Goal: Task Accomplishment & Management: Manage account settings

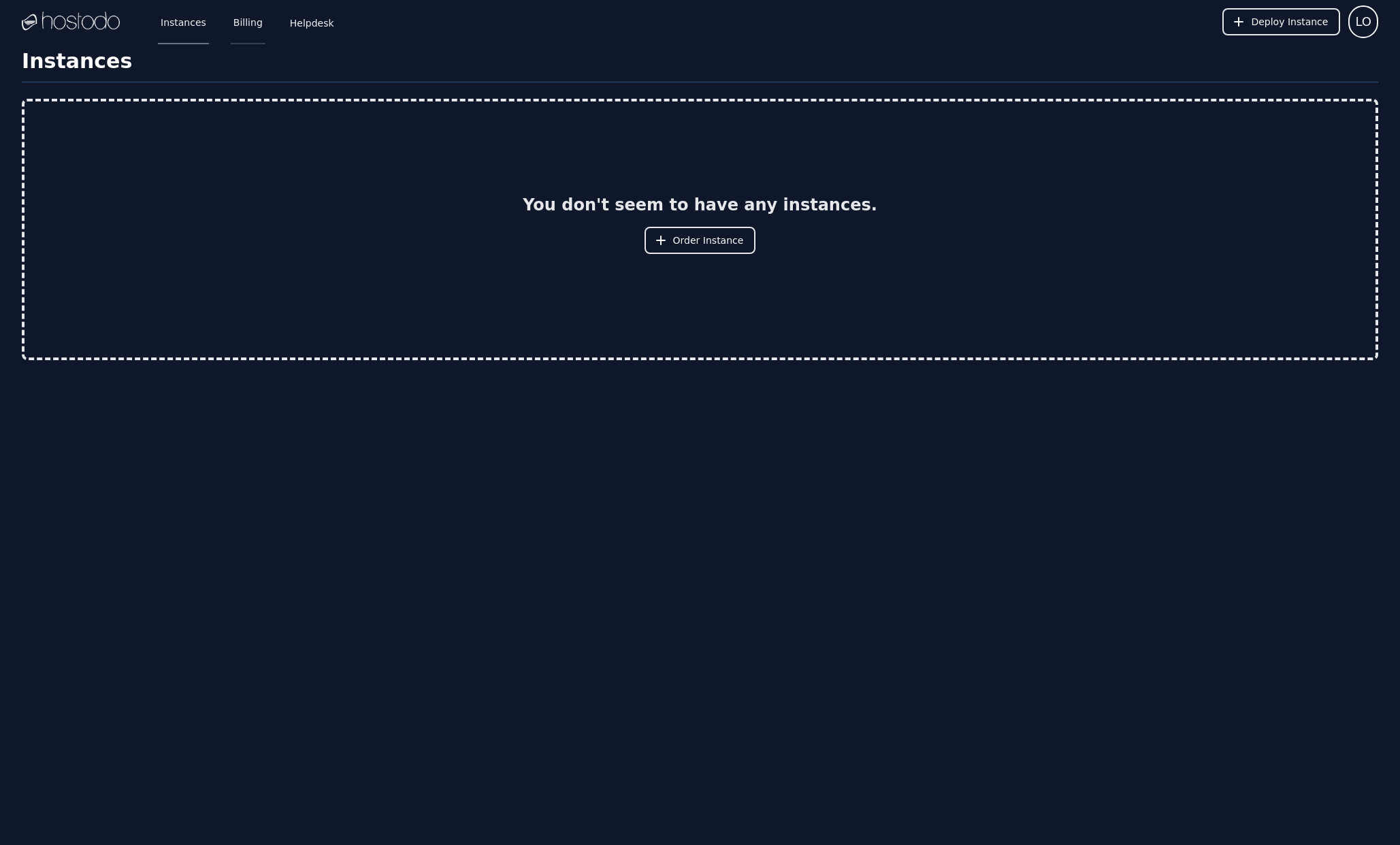
click at [247, 20] on link "Billing" at bounding box center [248, 22] width 34 height 45
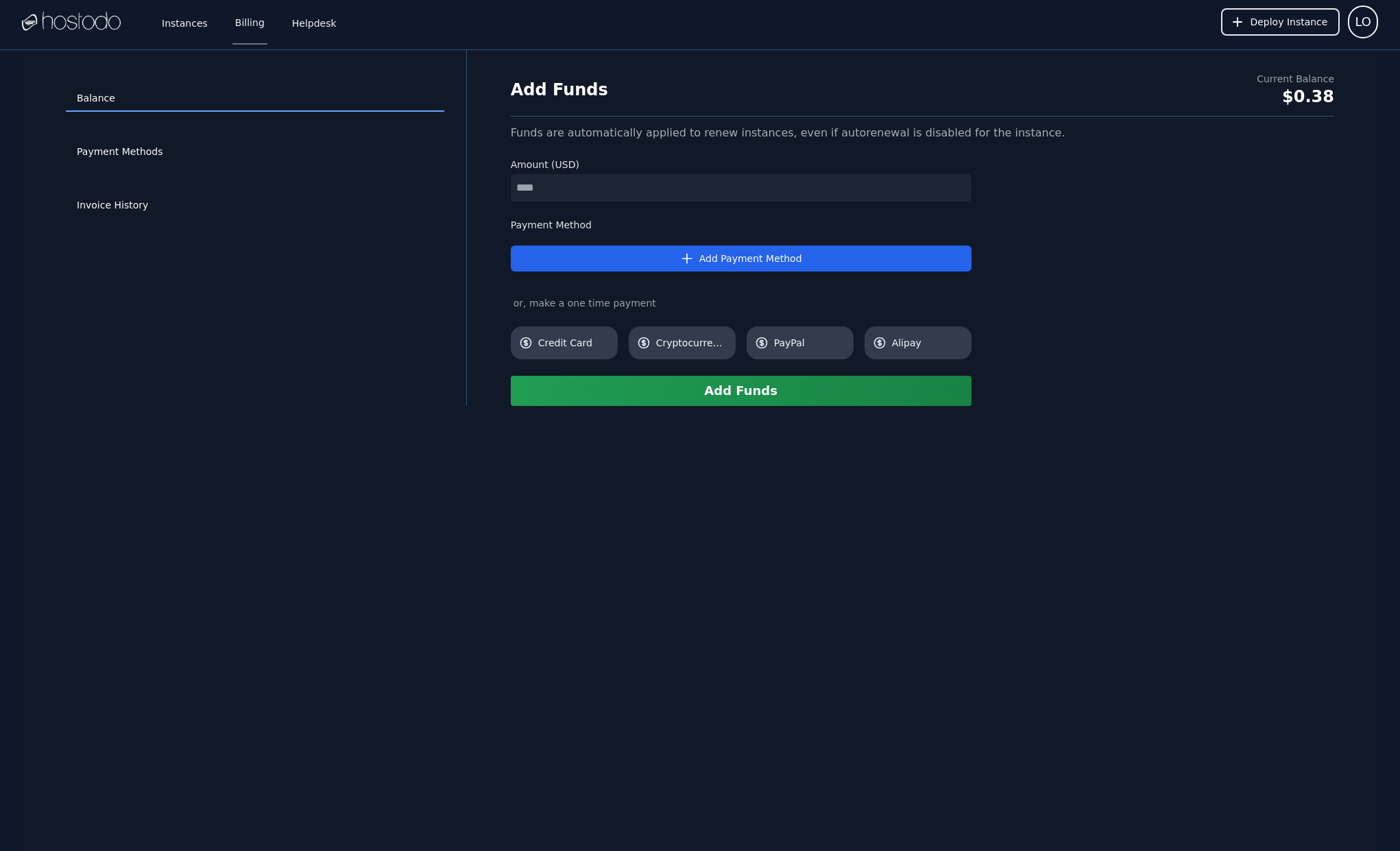
click at [292, 280] on div "Balance Payment Methods Invoice History" at bounding box center [254, 228] width 422 height 312
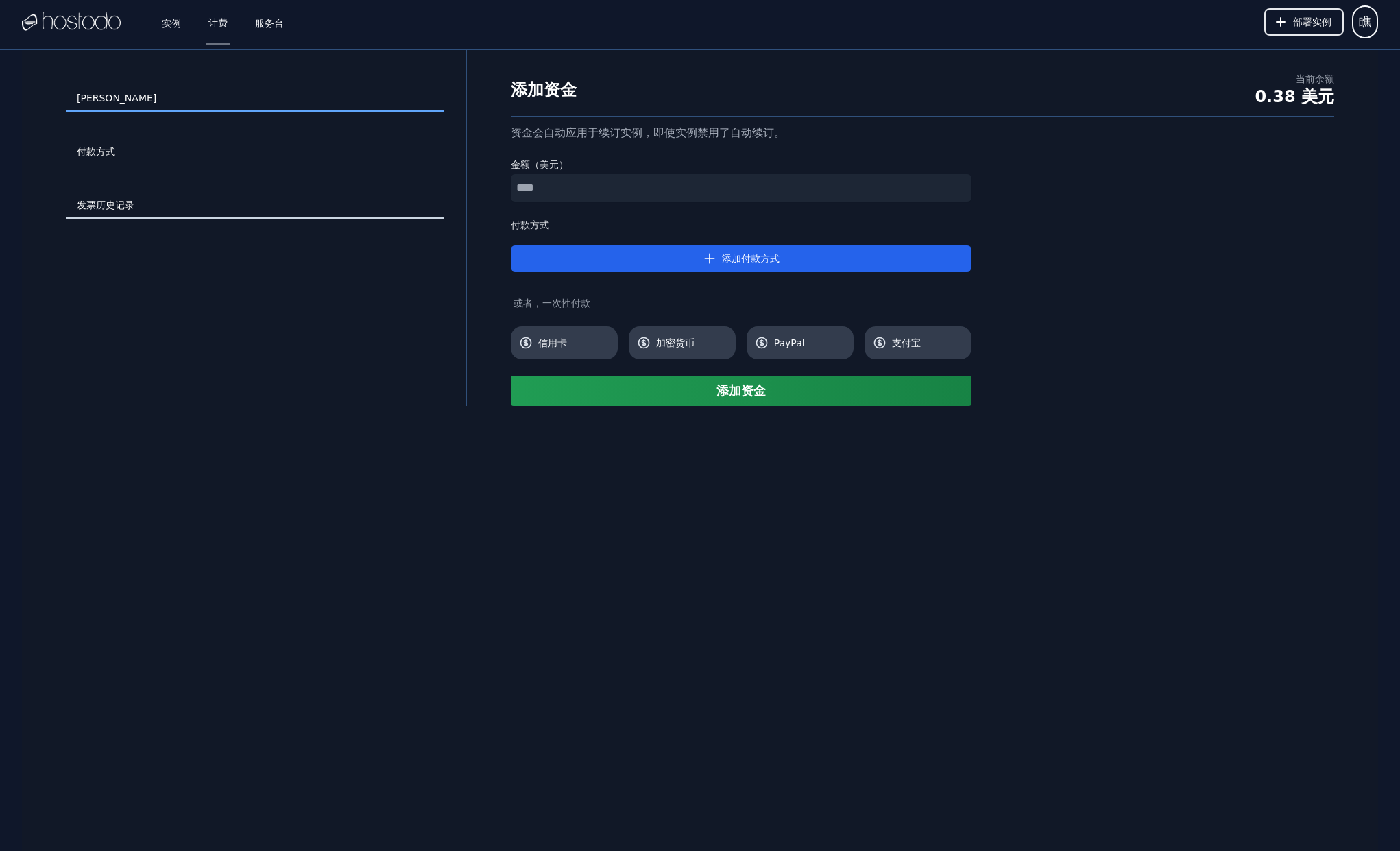
click at [114, 209] on link "发票历史记录" at bounding box center [255, 206] width 379 height 26
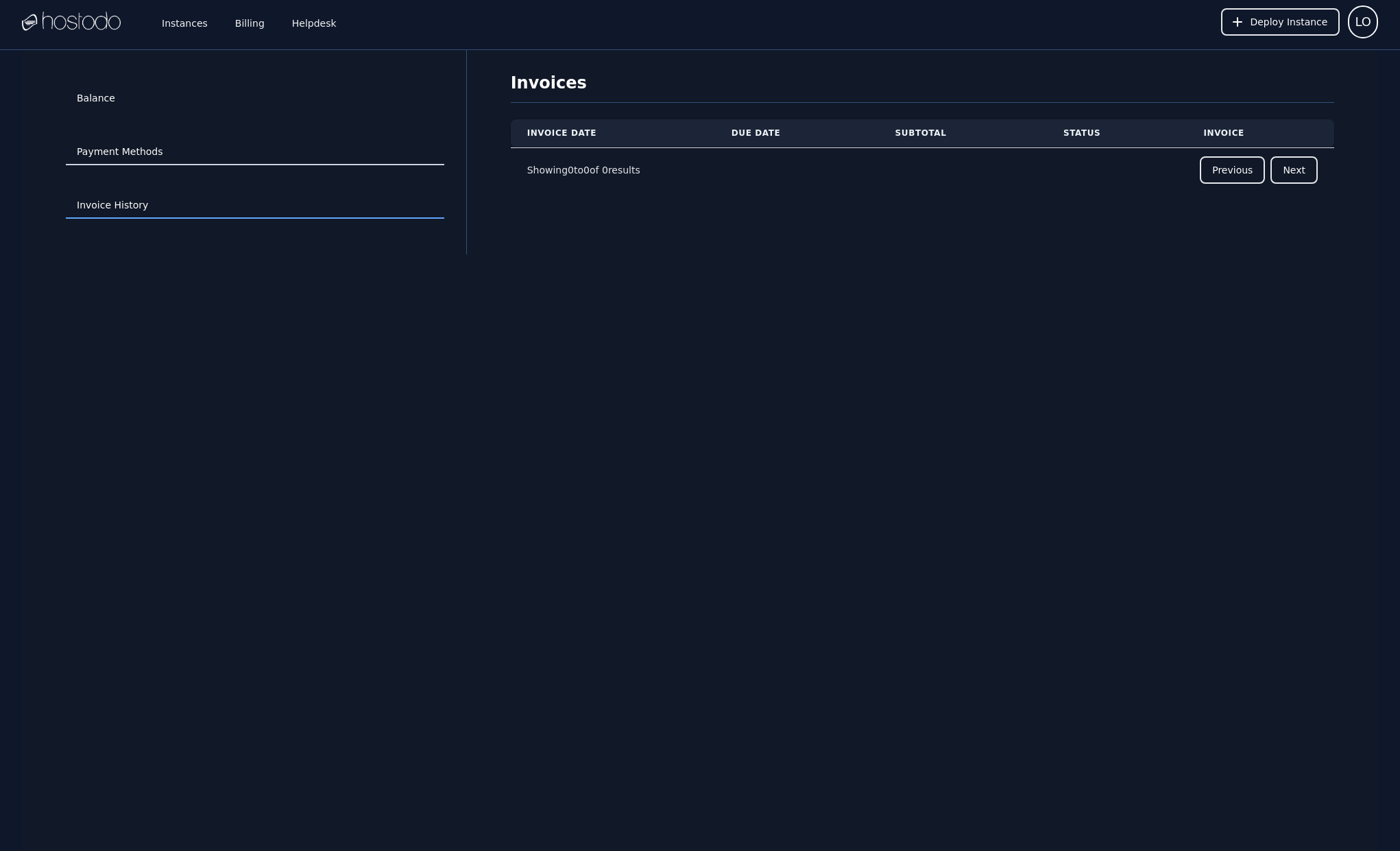
click at [161, 154] on link "Payment Methods" at bounding box center [255, 152] width 379 height 26
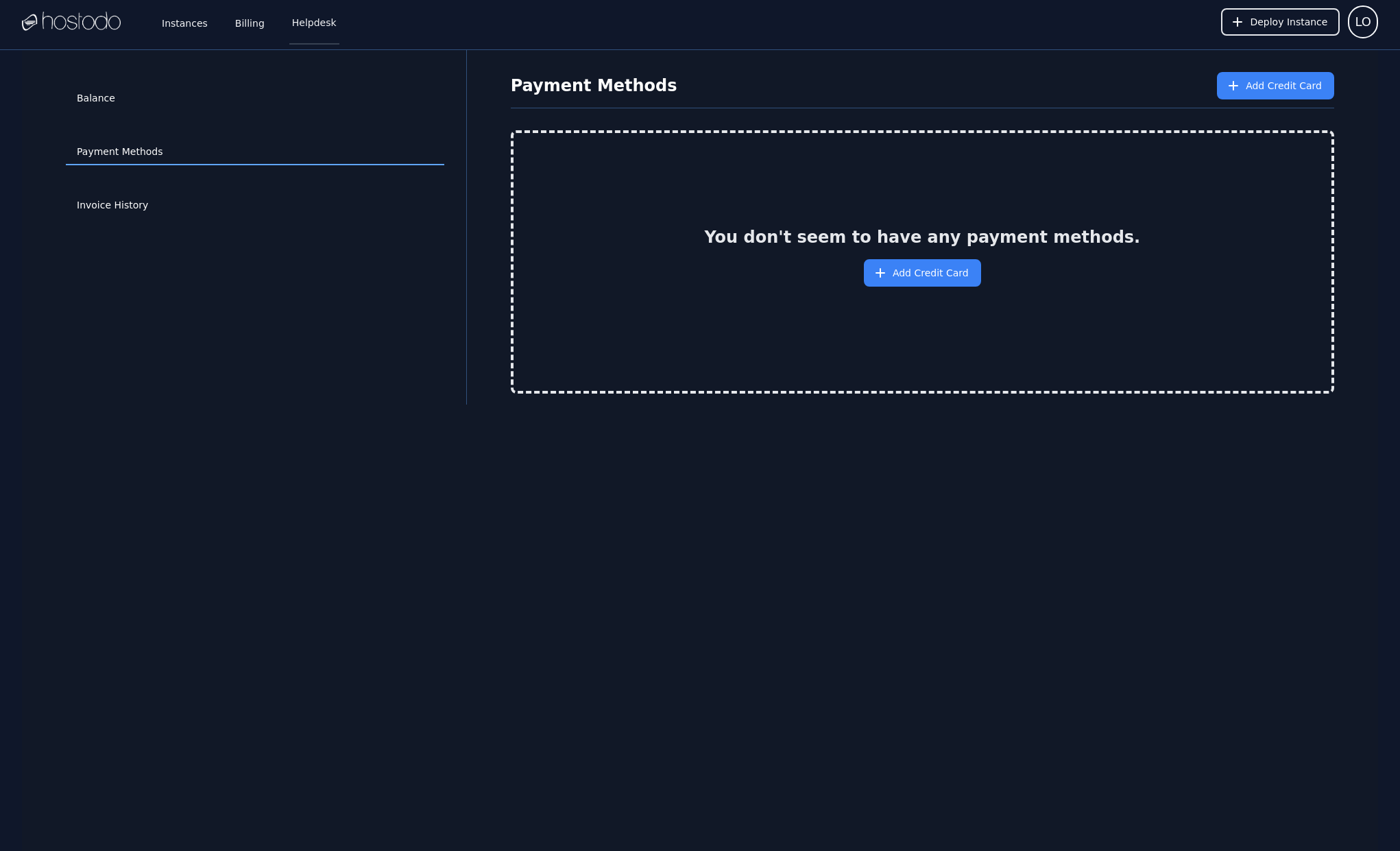
click at [323, 16] on link "Helpdesk" at bounding box center [314, 22] width 50 height 45
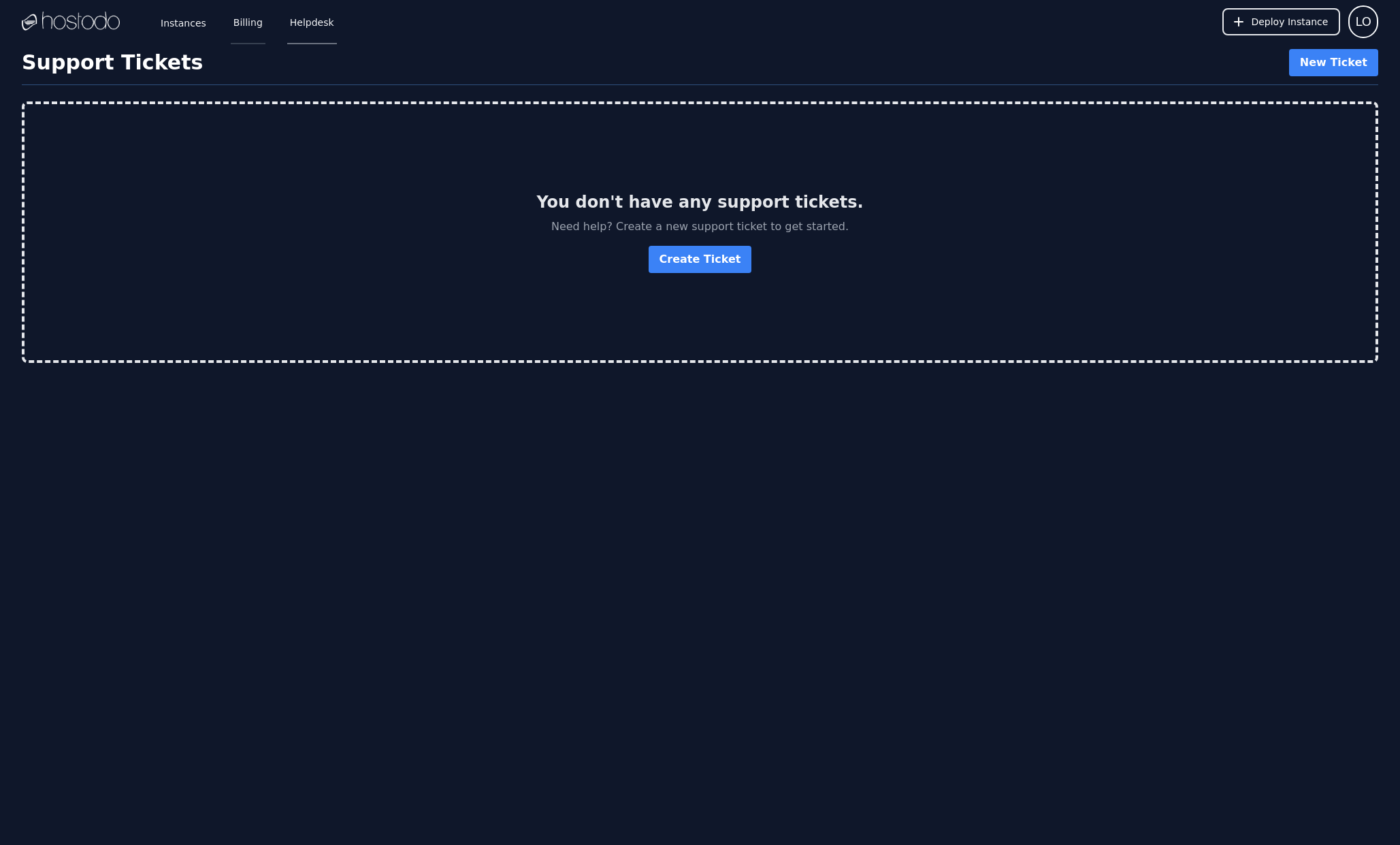
click at [245, 26] on link "Billing" at bounding box center [248, 22] width 34 height 45
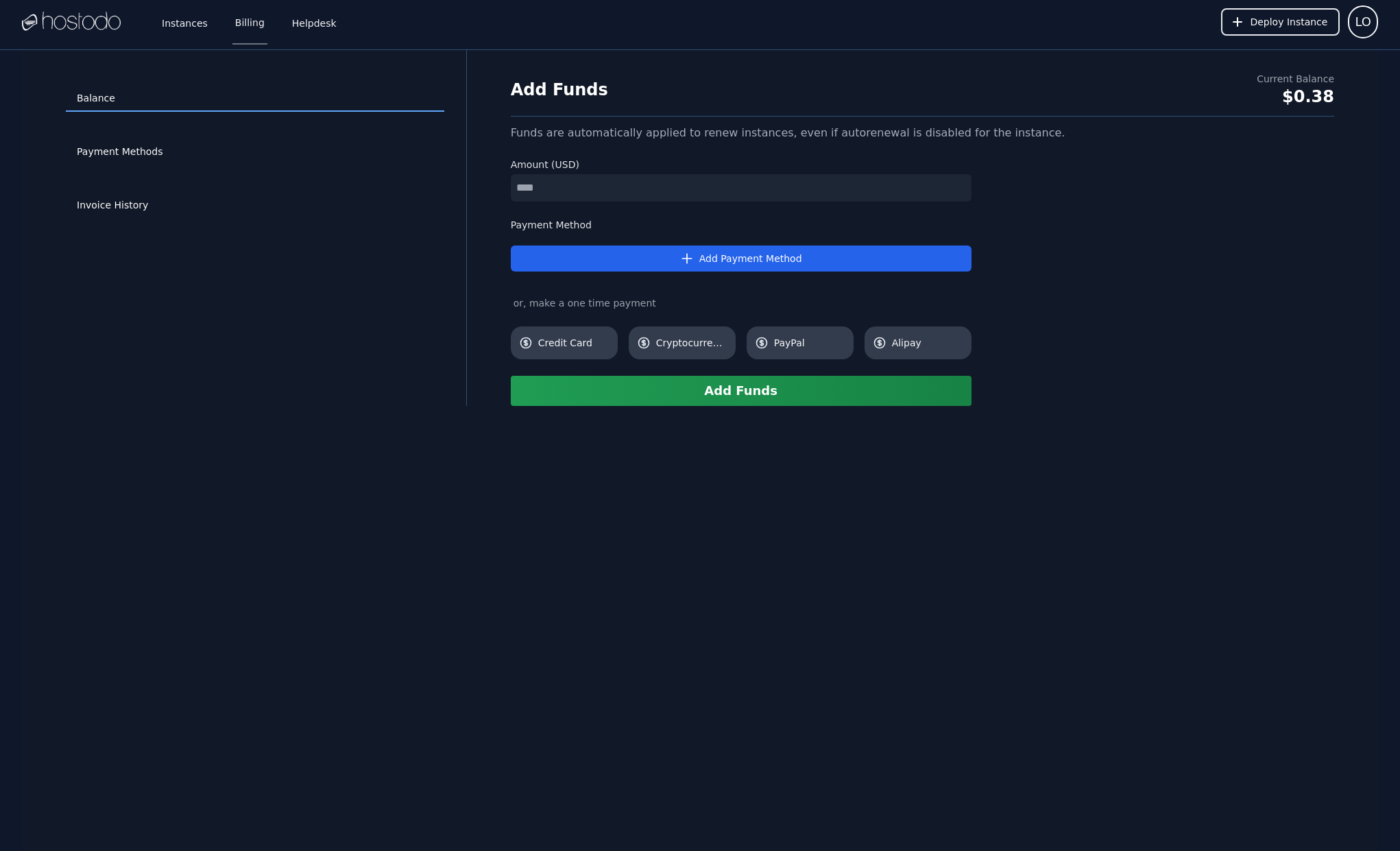
click at [1125, 270] on div "Add Funds Current Balance $0.38 Funds are automatically applied to renew instan…" at bounding box center [922, 238] width 867 height 333
click at [1327, 86] on div "$0.38" at bounding box center [1295, 96] width 78 height 22
click at [1363, 20] on span "LO" at bounding box center [1363, 22] width 16 height 19
click at [188, 27] on link "Instances" at bounding box center [185, 22] width 52 height 45
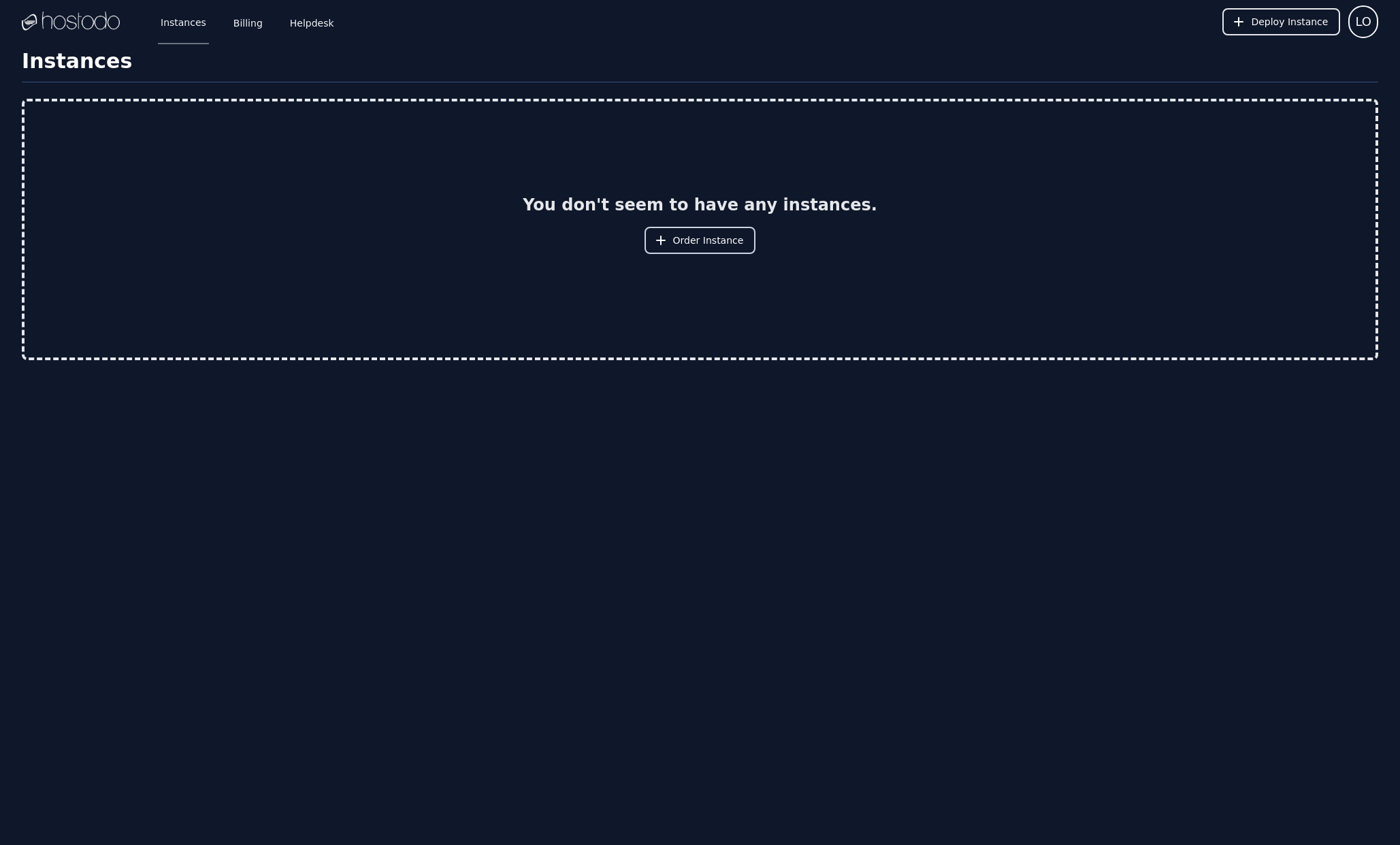
click at [674, 241] on button "Order Instance" at bounding box center [700, 241] width 111 height 27
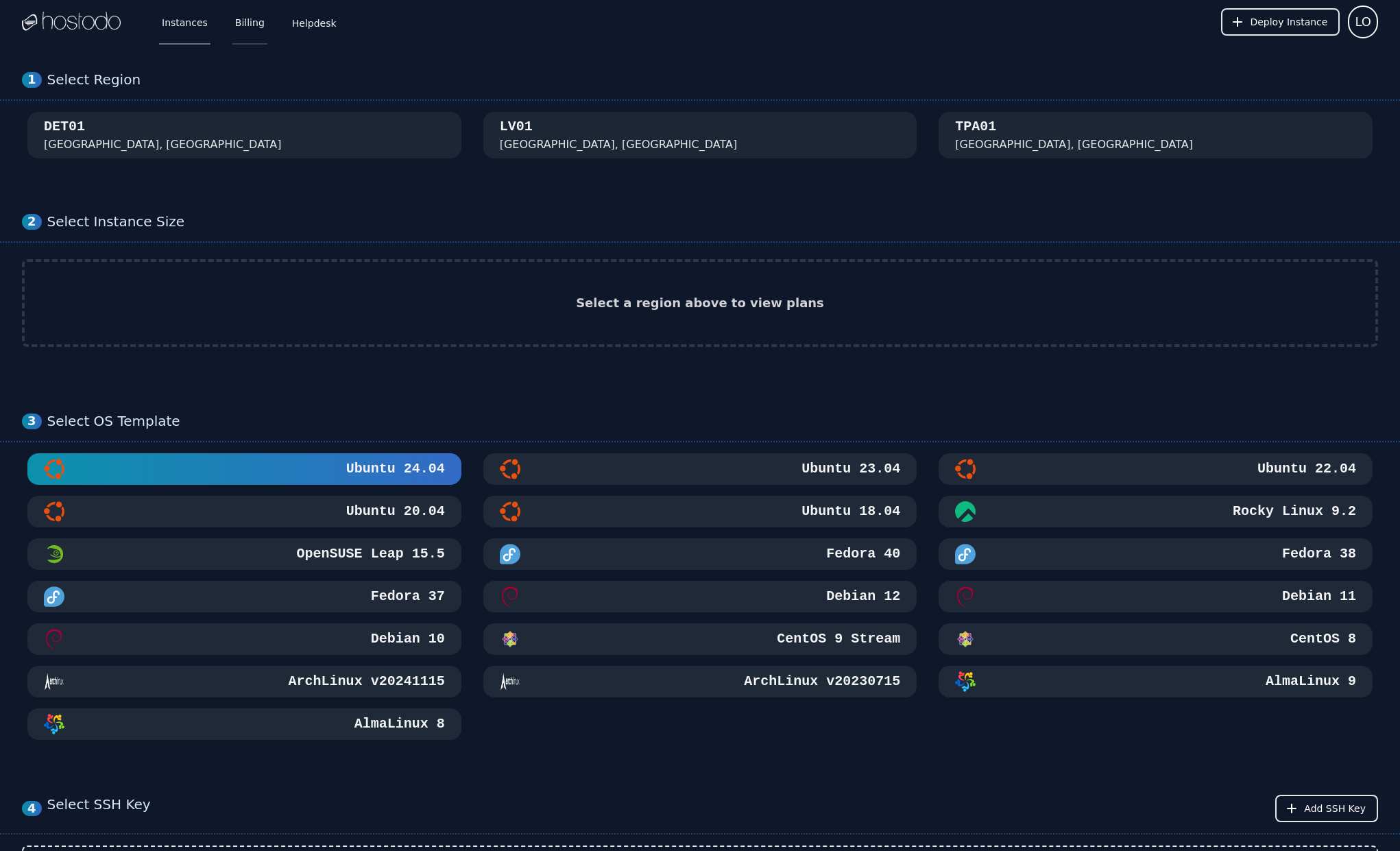
click at [257, 42] on link "Billing" at bounding box center [249, 22] width 35 height 45
click at [247, 20] on link "Billing" at bounding box center [249, 22] width 35 height 45
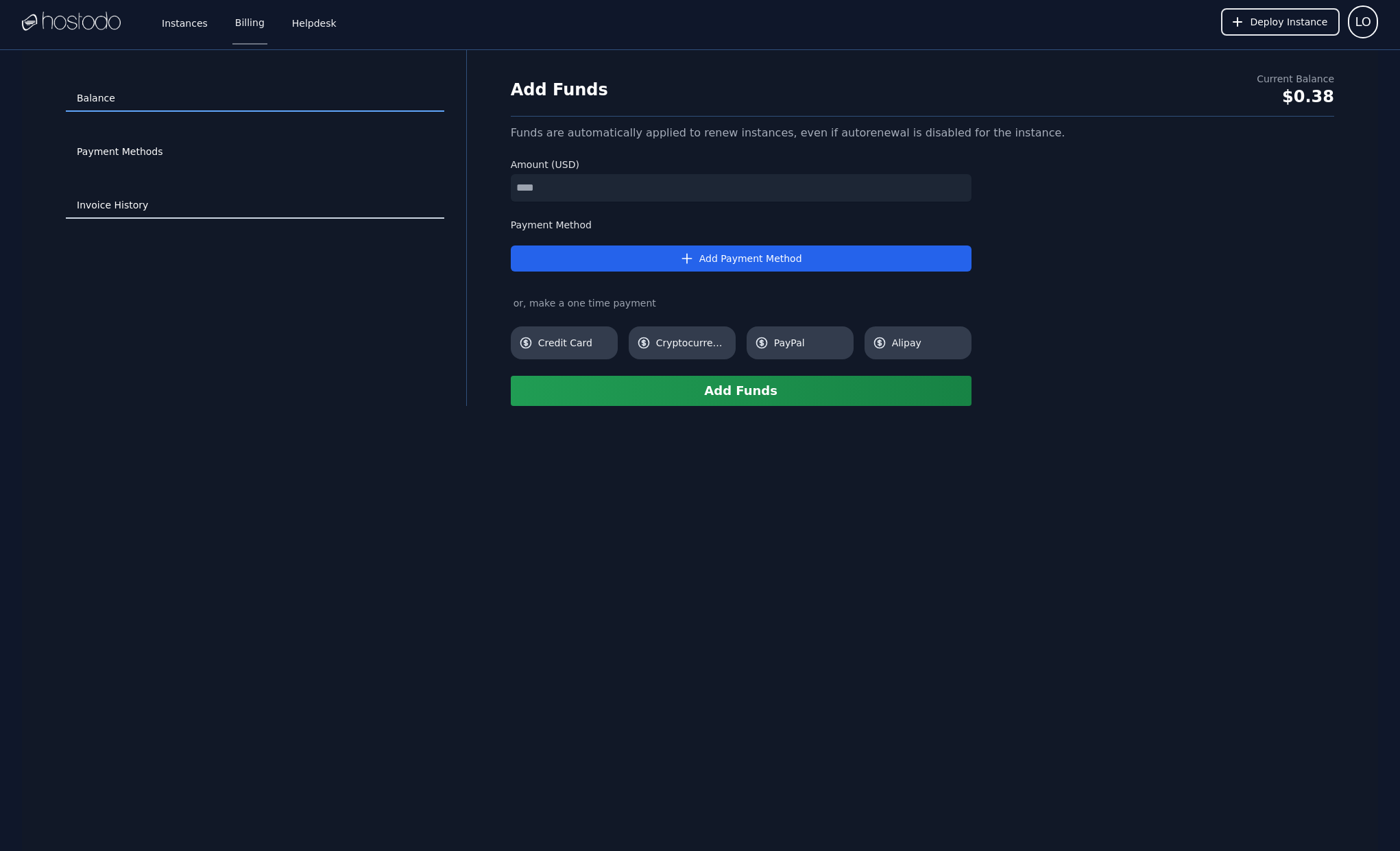
click at [126, 216] on link "Invoice History" at bounding box center [255, 206] width 379 height 26
click at [126, 208] on link "Invoice History" at bounding box center [255, 206] width 379 height 26
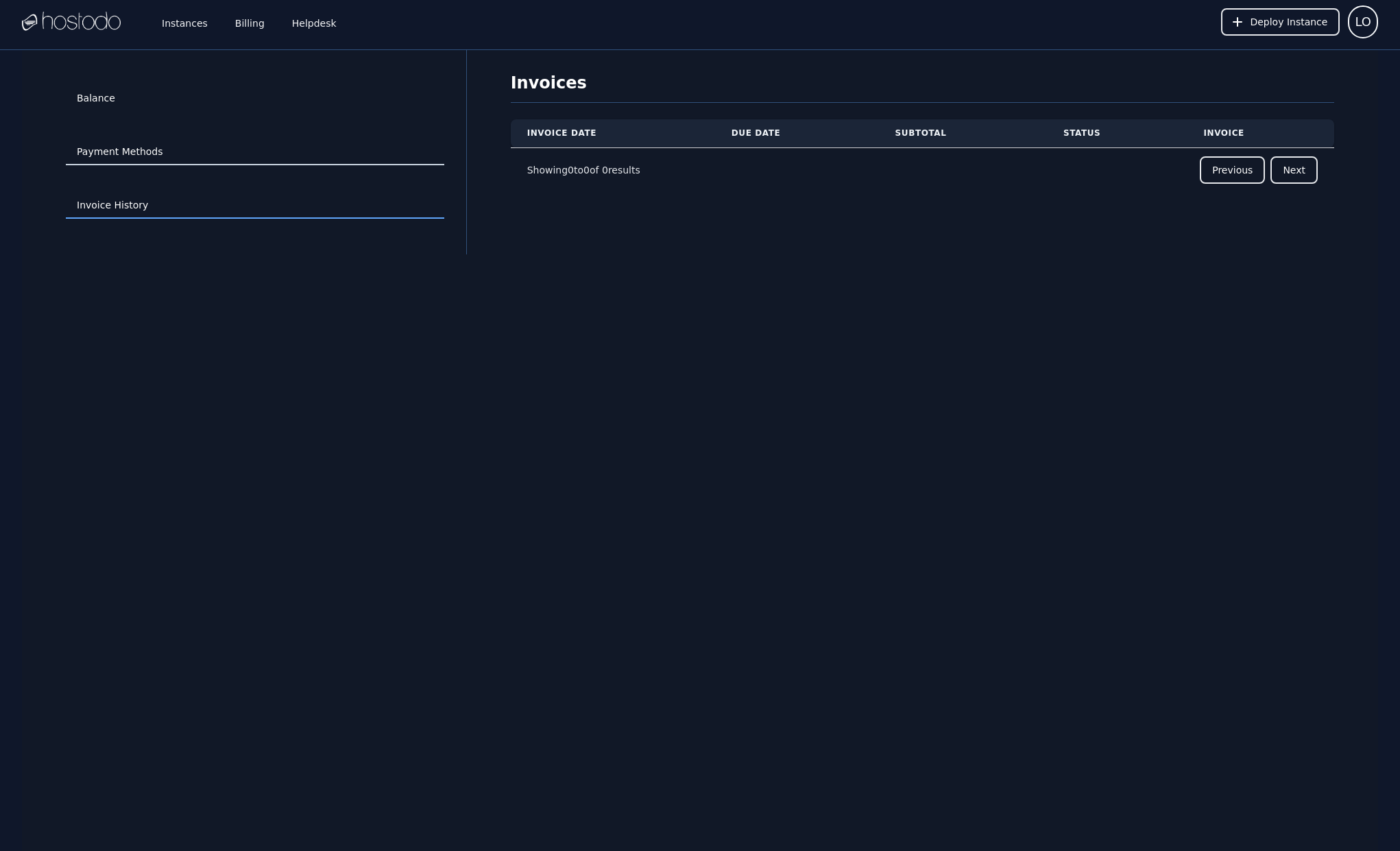
click at [135, 159] on link "Payment Methods" at bounding box center [255, 152] width 379 height 26
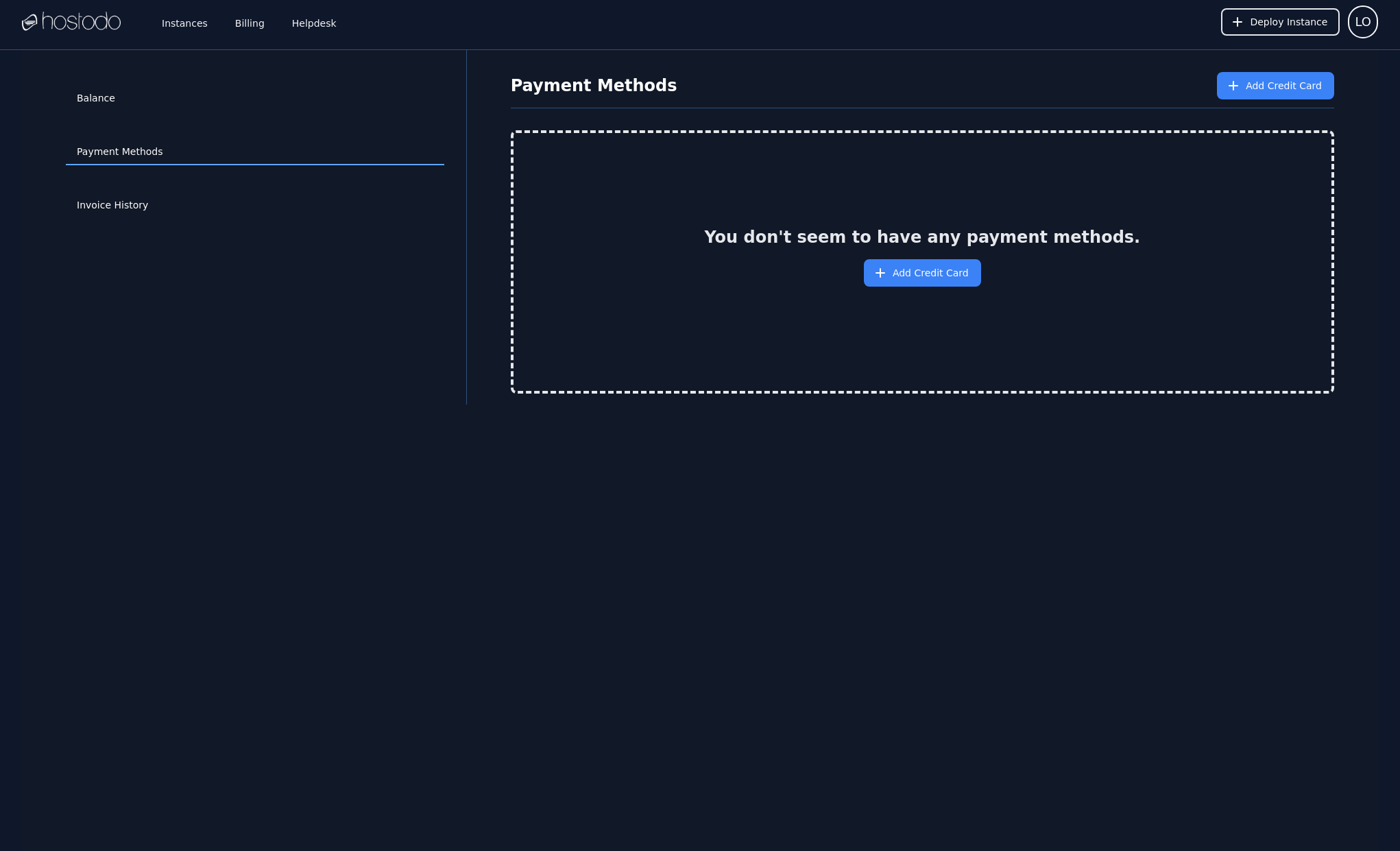
click at [1360, 39] on div "Deploy Instance LO" at bounding box center [1299, 22] width 157 height 44
click at [1364, 30] on span "LO" at bounding box center [1363, 22] width 16 height 19
click at [1314, 89] on span "Add Credit Card" at bounding box center [1284, 86] width 76 height 14
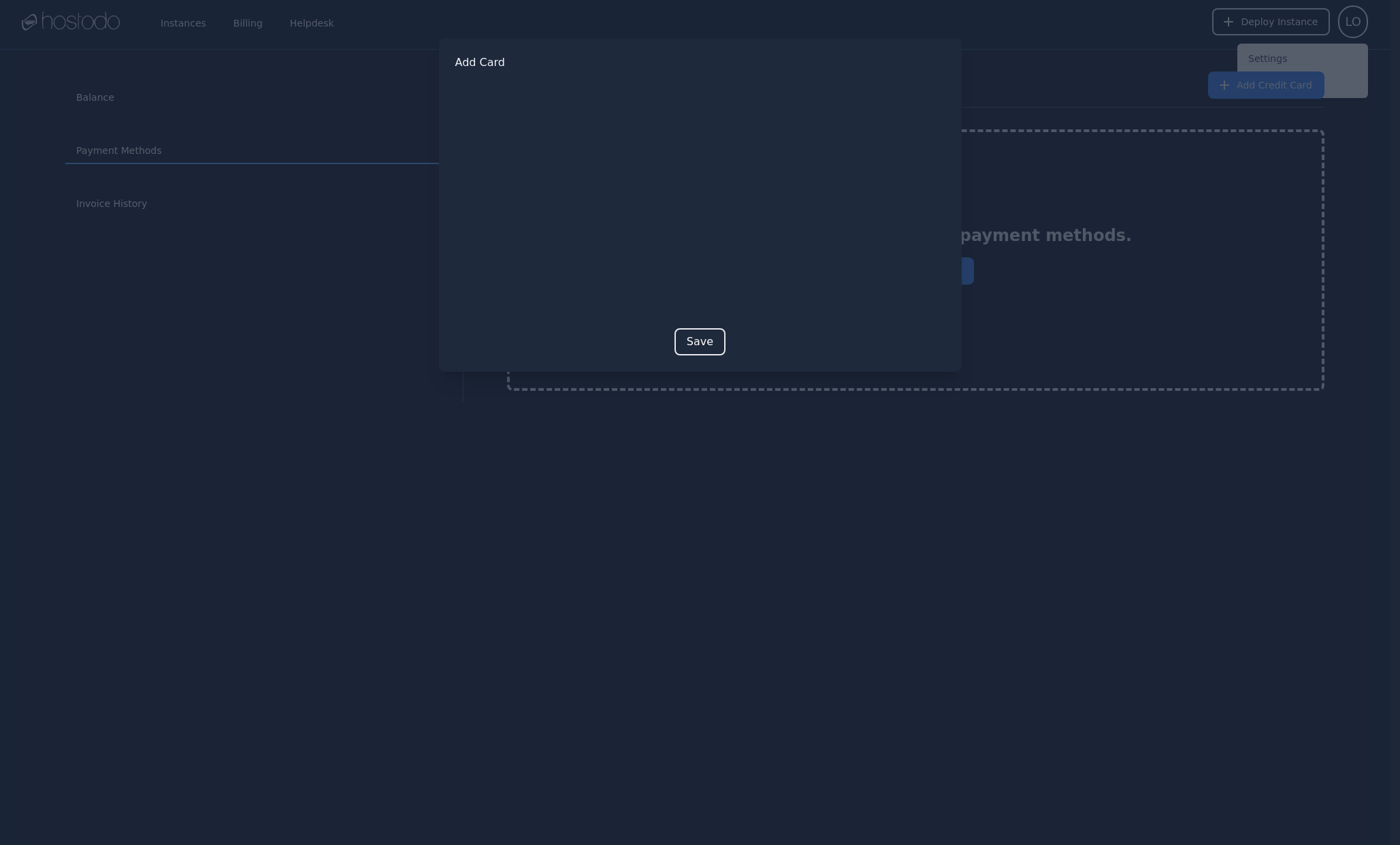
click at [647, 427] on div at bounding box center [700, 422] width 1400 height 845
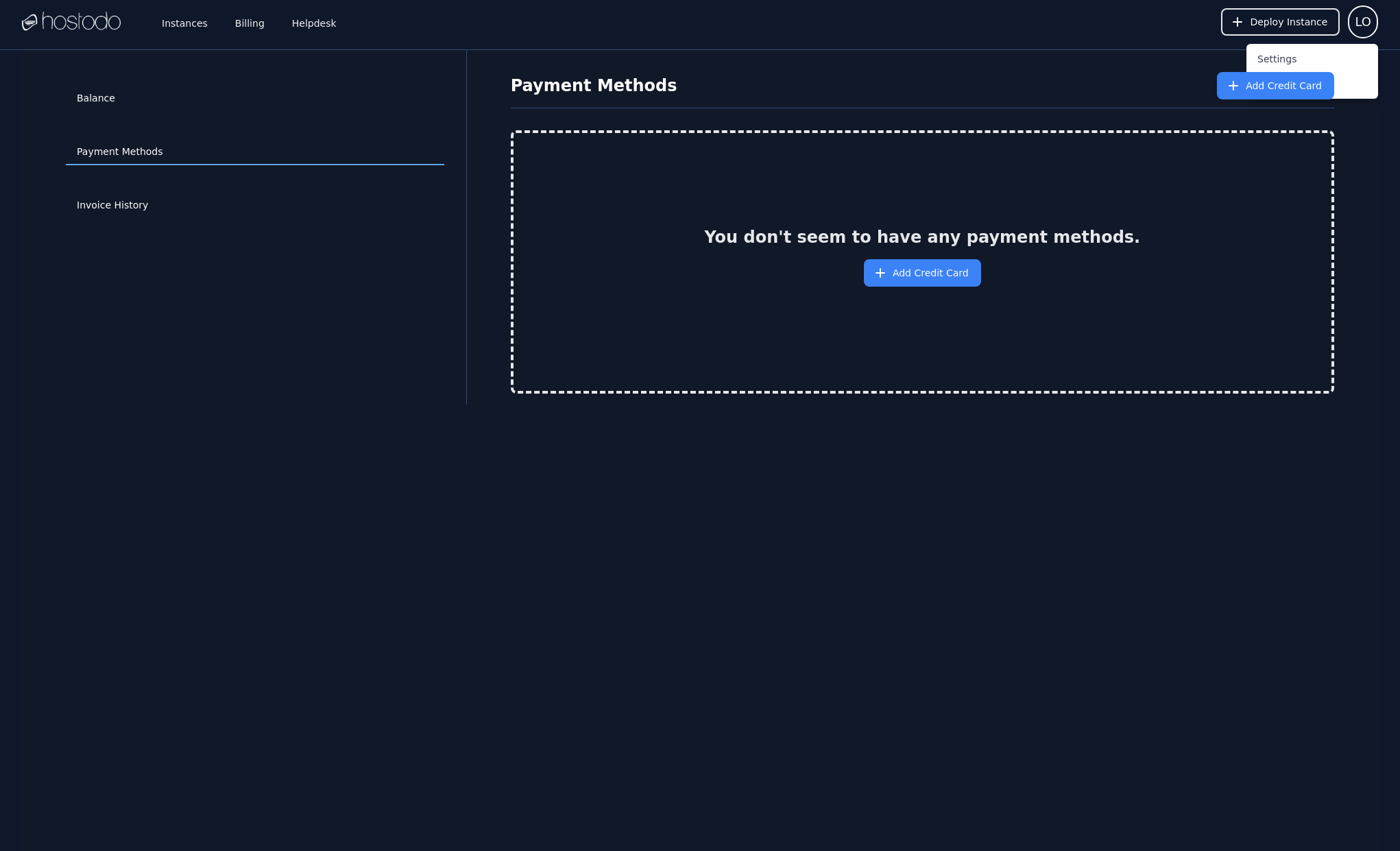
click at [1268, 411] on div "Balance Payment Methods Invoice History Payment Methods Add Credit Card You don…" at bounding box center [699, 476] width 1356 height 851
click at [195, 31] on link "Instances" at bounding box center [185, 22] width 52 height 45
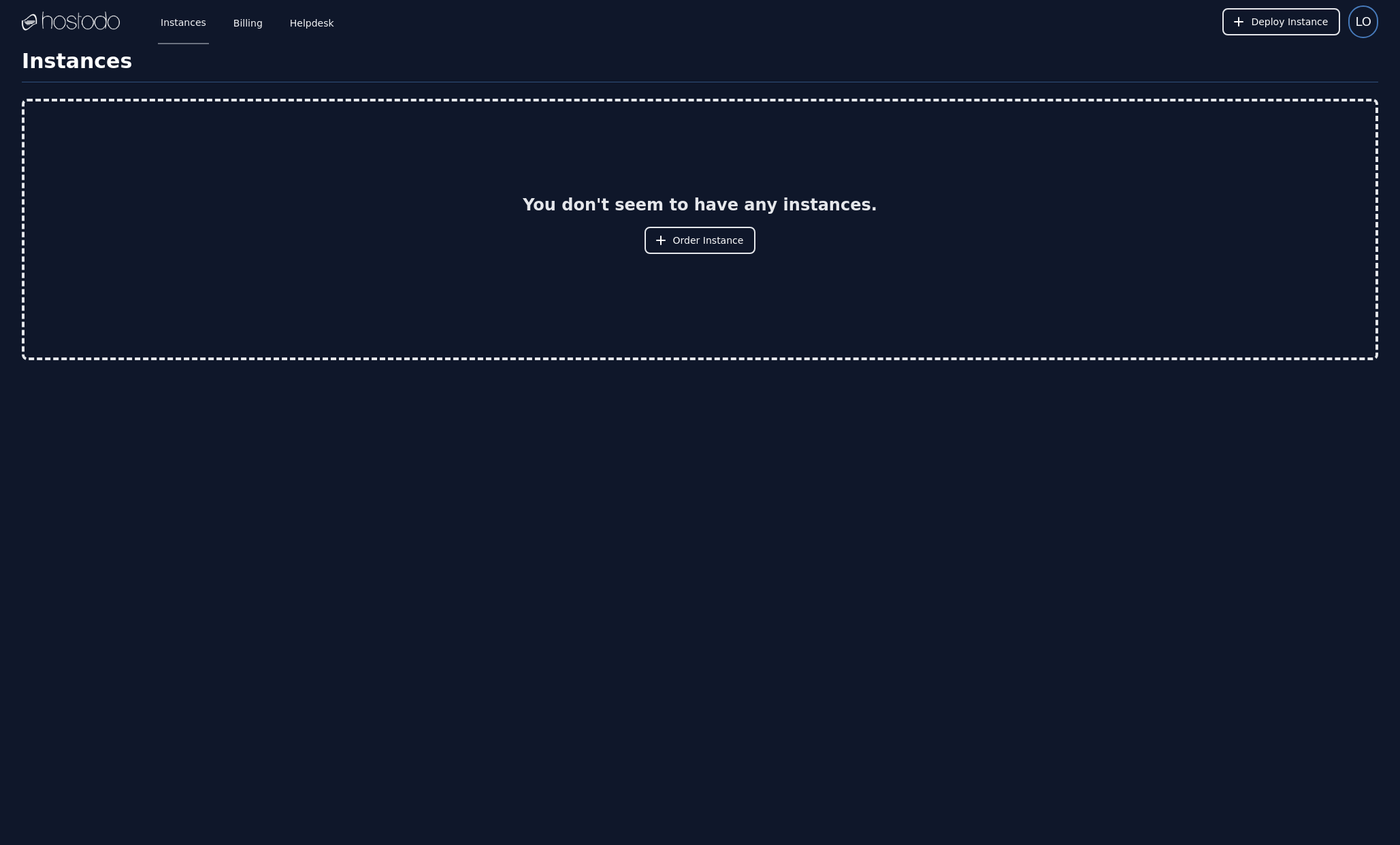
click at [1357, 29] on span "LO" at bounding box center [1363, 22] width 16 height 19
click at [1278, 79] on button "Sign out" at bounding box center [1313, 83] width 131 height 25
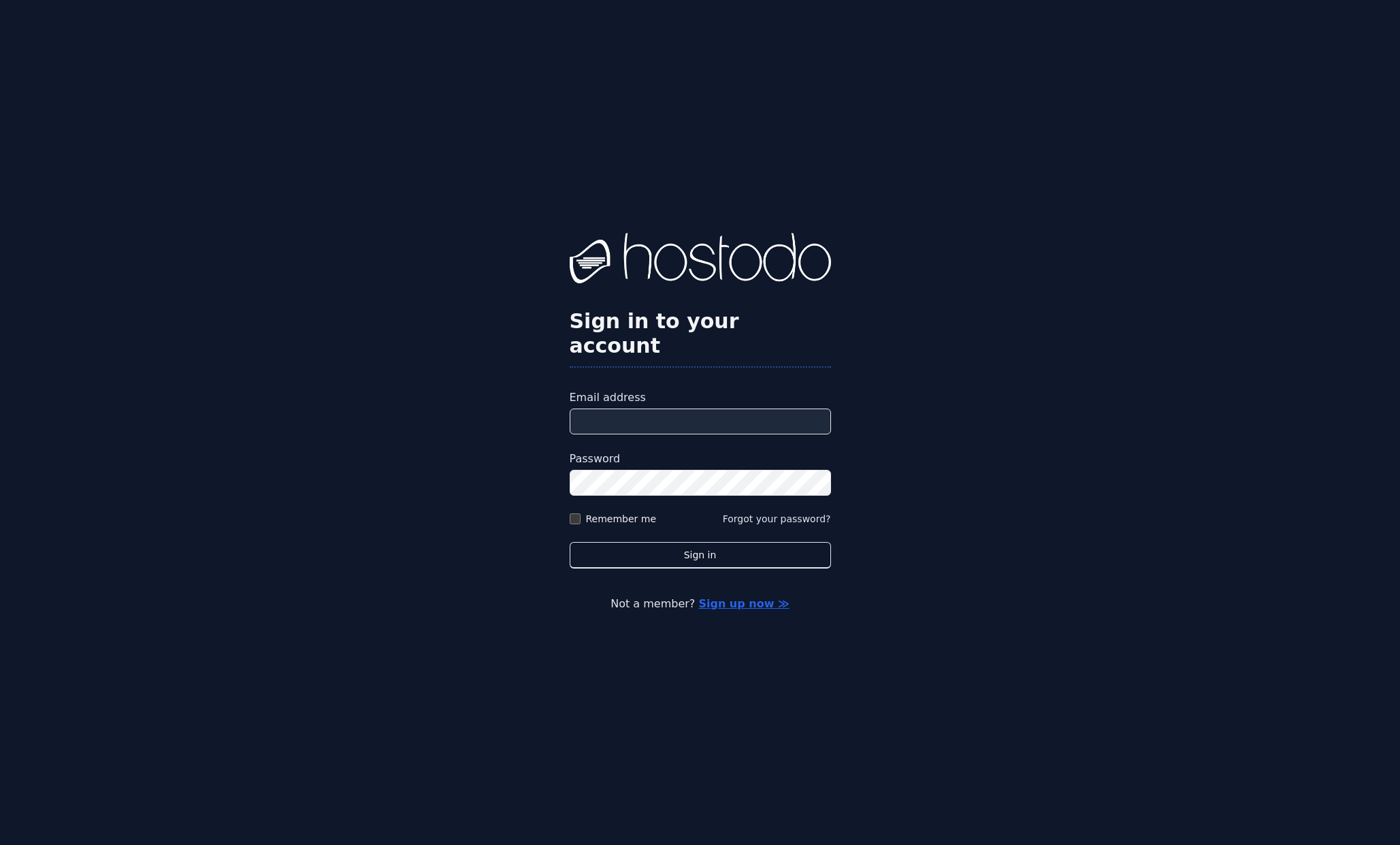
type input "**********"
